Goal: Task Accomplishment & Management: Manage account settings

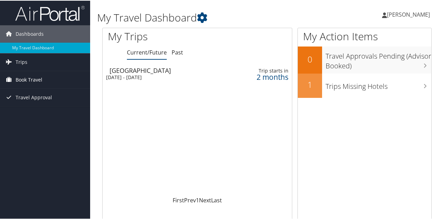
click at [33, 77] on span "Book Travel" at bounding box center [29, 78] width 27 height 17
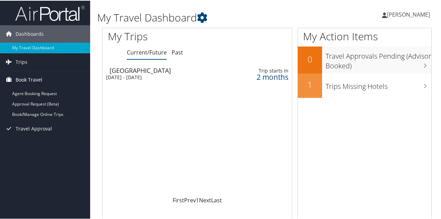
click at [31, 79] on span "Book Travel" at bounding box center [29, 78] width 27 height 17
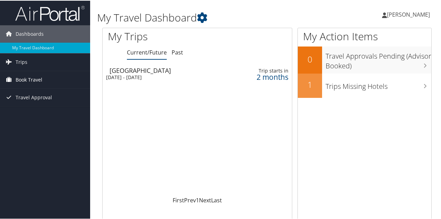
click at [19, 76] on span "Book Travel" at bounding box center [29, 78] width 27 height 17
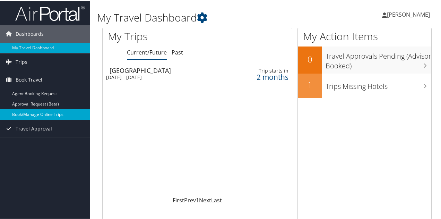
click at [47, 113] on link "Book/Manage Online Trips" at bounding box center [45, 114] width 90 height 10
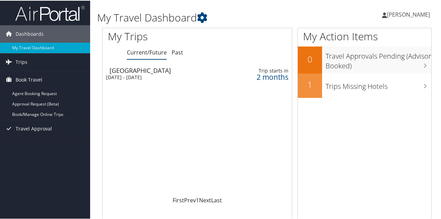
click at [391, 15] on span "[PERSON_NAME]" at bounding box center [408, 14] width 43 height 8
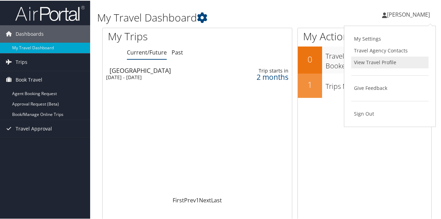
click at [375, 63] on link "View Travel Profile" at bounding box center [389, 62] width 77 height 12
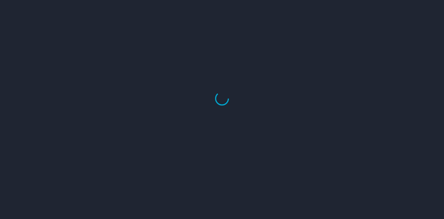
select select "US"
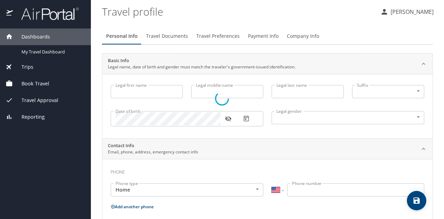
type input "Lakeitria"
type input "Ann"
type input "Luter"
type input "Female"
type input "Johnny"
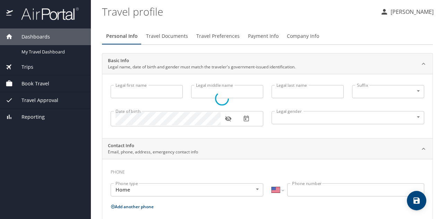
type input "Luter"
type input "(972) 974-4507"
type input "United States of America"
type input "Texas"
select select "US"
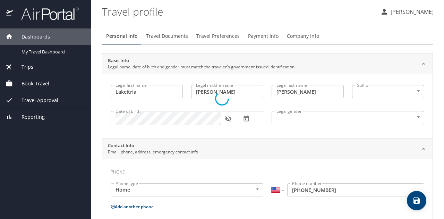
select select "US"
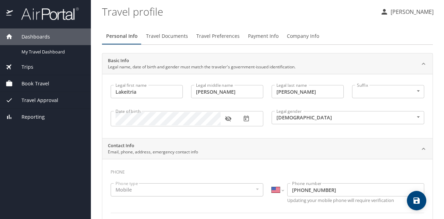
click at [172, 35] on span "Travel Documents" at bounding box center [167, 36] width 42 height 9
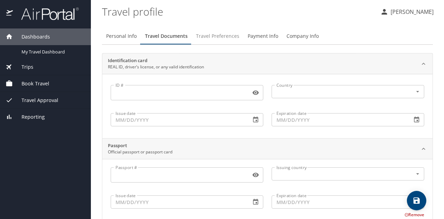
click at [219, 37] on span "Travel Preferences" at bounding box center [217, 36] width 43 height 9
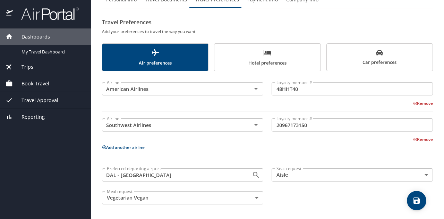
scroll to position [16, 0]
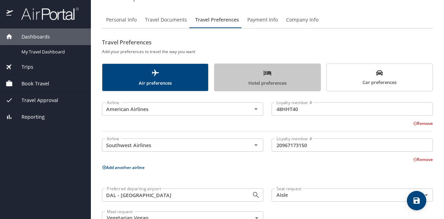
click at [277, 76] on span "Hotel preferences" at bounding box center [266, 78] width 97 height 18
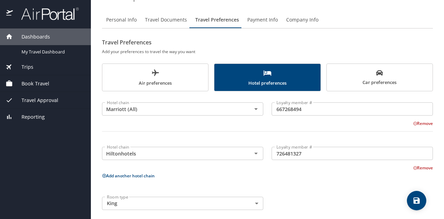
scroll to position [22, 0]
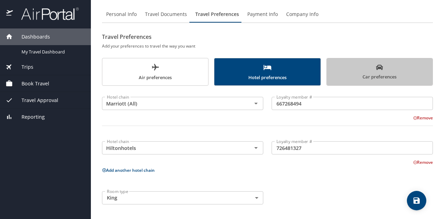
click at [384, 76] on span "Car preferences" at bounding box center [379, 72] width 97 height 17
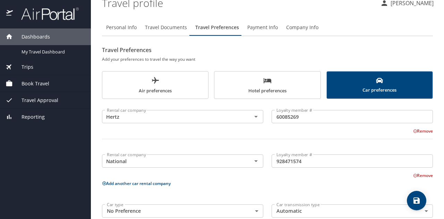
scroll to position [10, 0]
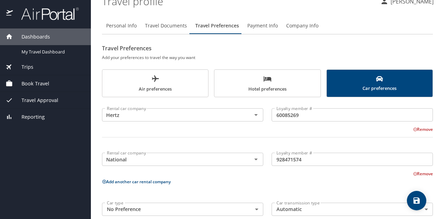
click at [260, 26] on span "Payment Info" at bounding box center [262, 25] width 31 height 9
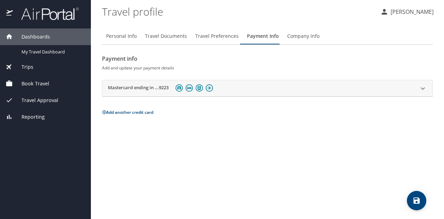
scroll to position [0, 0]
click at [309, 35] on span "Company Info" at bounding box center [303, 36] width 32 height 9
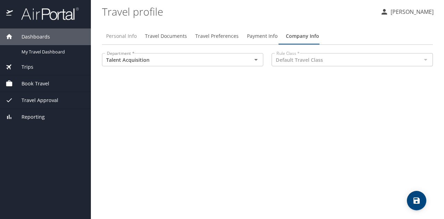
click at [128, 34] on span "Personal Info" at bounding box center [121, 36] width 31 height 9
select select "US"
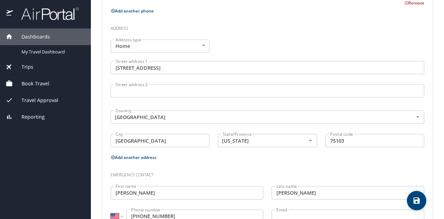
scroll to position [267, 0]
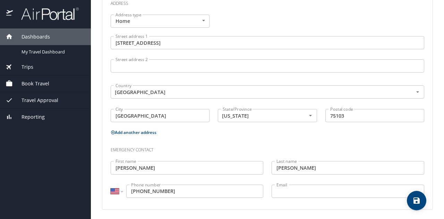
click at [291, 192] on input "Email" at bounding box center [348, 190] width 153 height 13
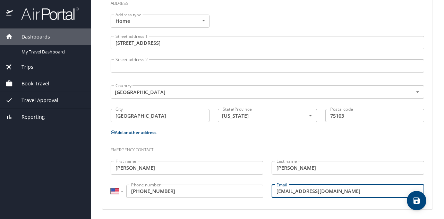
type input "jwluter@gmail.com"
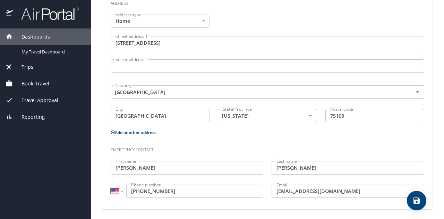
click at [321, 203] on div "Phone Phone type Mobile Mobile Phone type International Afghanistan Åland Islan…" at bounding box center [267, 50] width 330 height 317
click at [416, 201] on icon "save" at bounding box center [416, 200] width 6 height 6
select select "US"
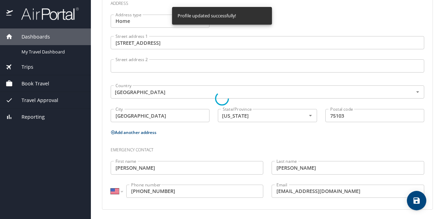
select select "US"
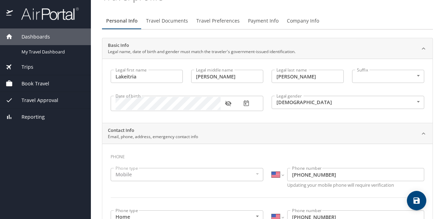
scroll to position [0, 0]
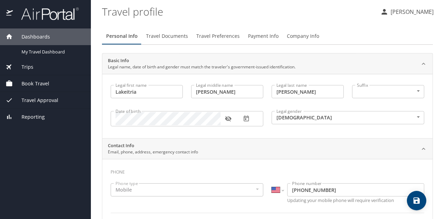
click at [42, 80] on span "Book Travel" at bounding box center [31, 84] width 36 height 8
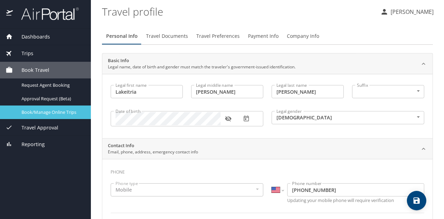
click at [52, 110] on span "Book/Manage Online Trips" at bounding box center [51, 112] width 61 height 7
